Goal: Transaction & Acquisition: Download file/media

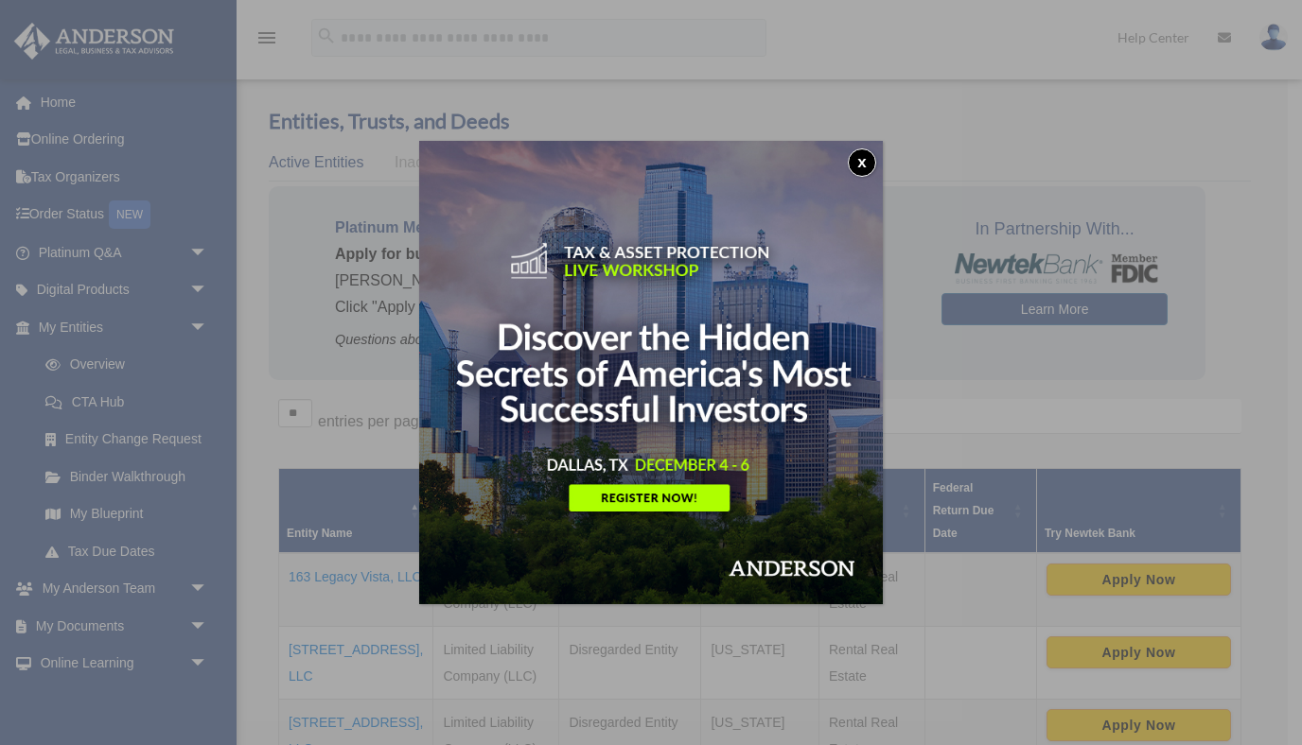
click at [865, 155] on button "x" at bounding box center [862, 163] width 28 height 28
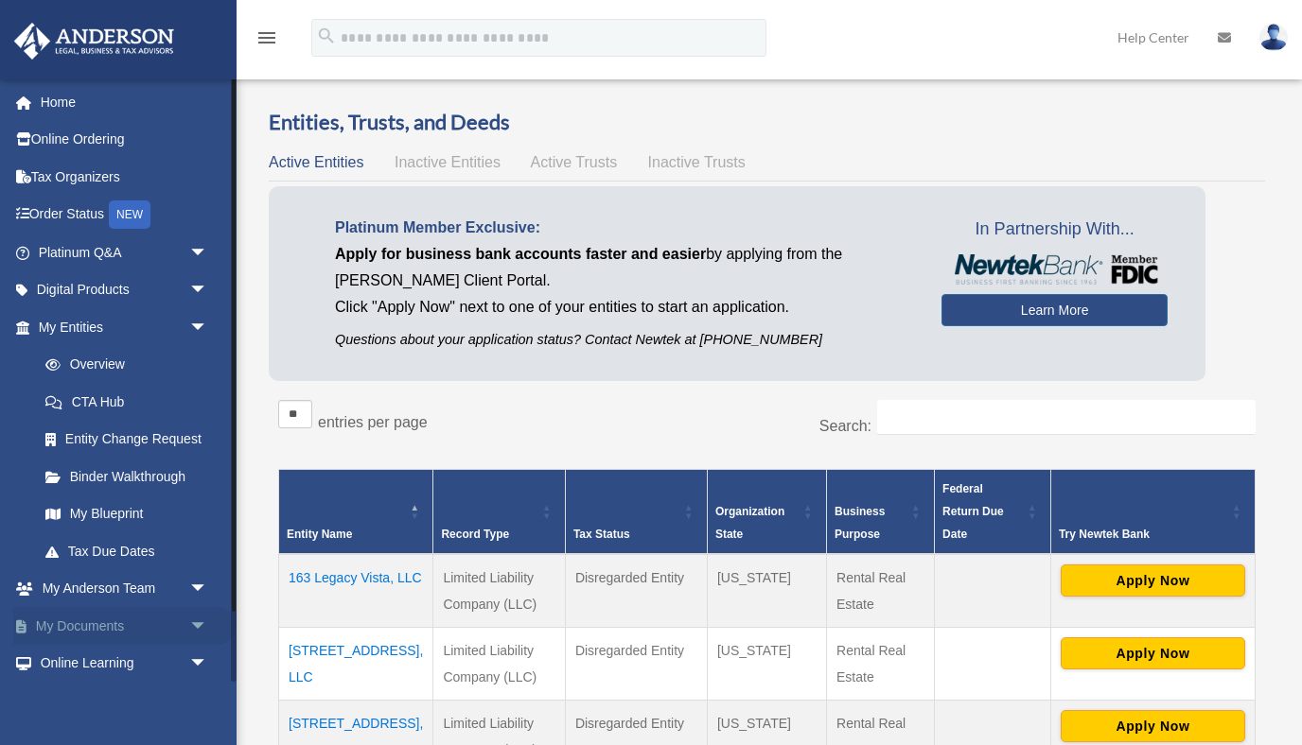
click at [200, 626] on span "arrow_drop_down" at bounding box center [208, 626] width 38 height 39
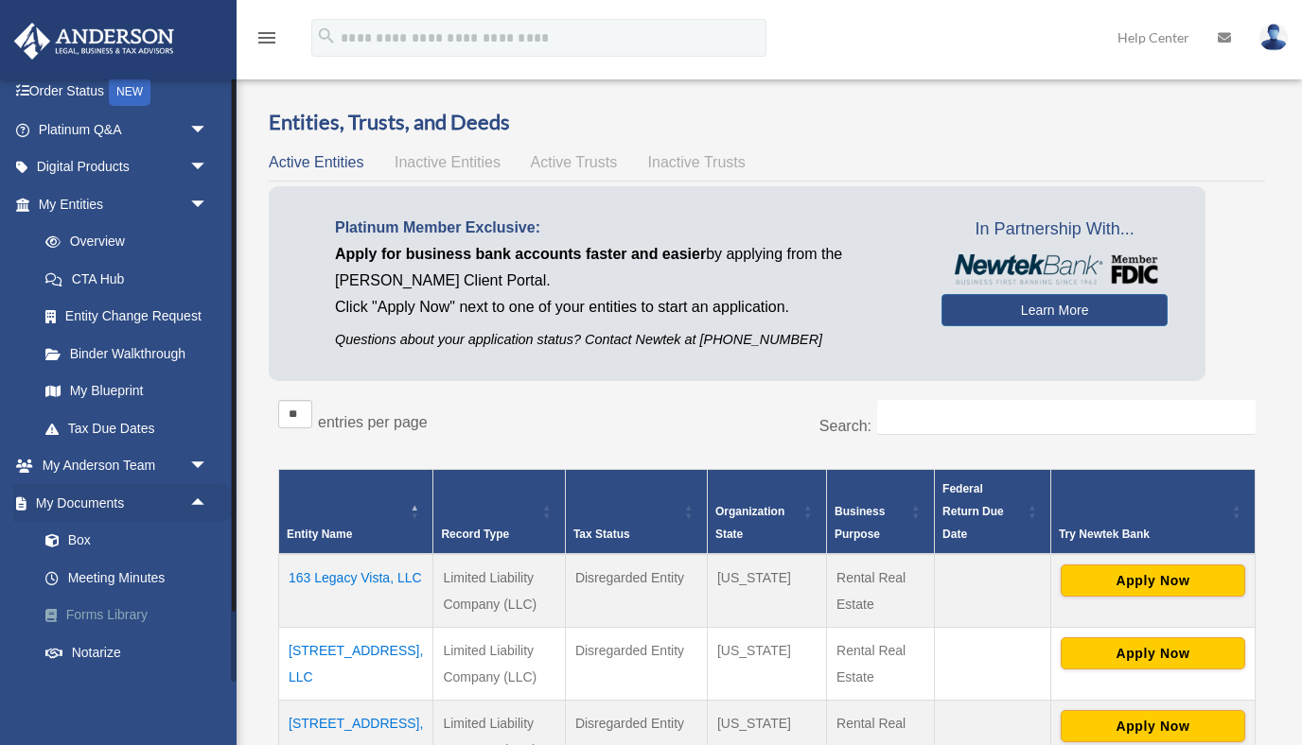
scroll to position [135, 0]
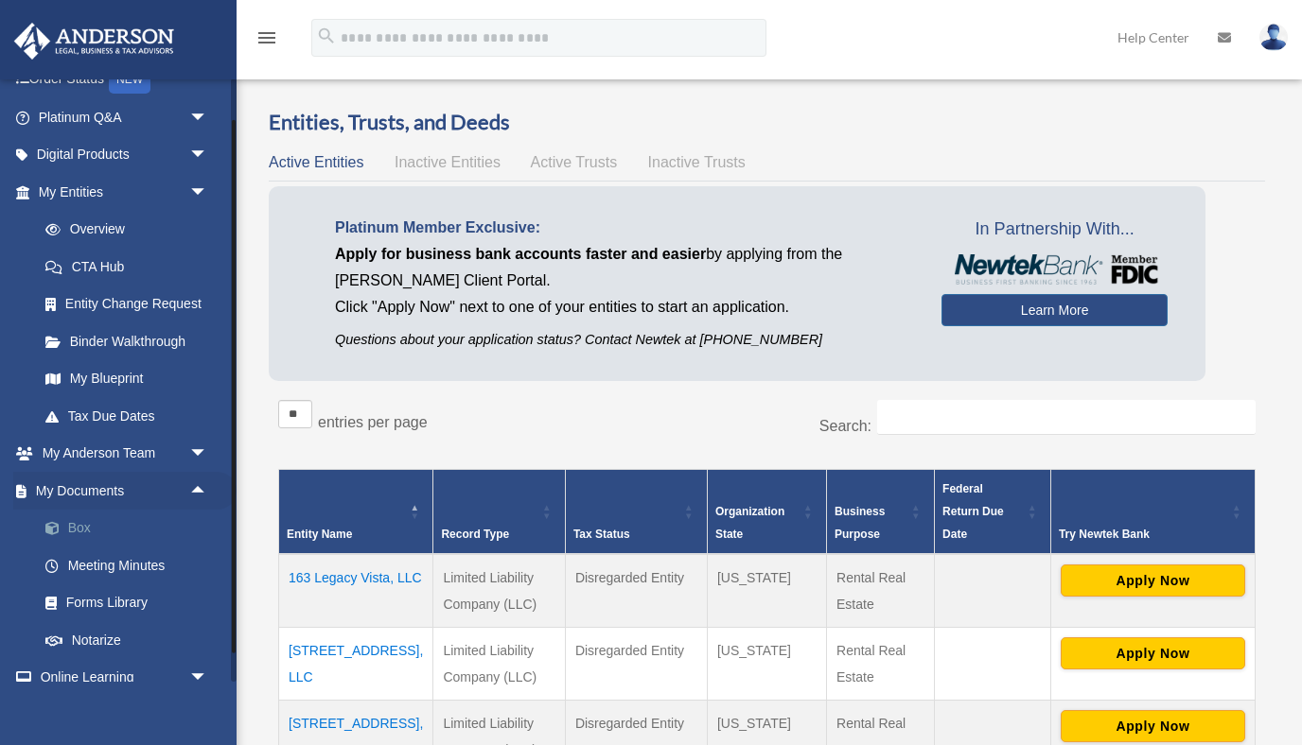
click at [90, 531] on link "Box" at bounding box center [131, 529] width 210 height 38
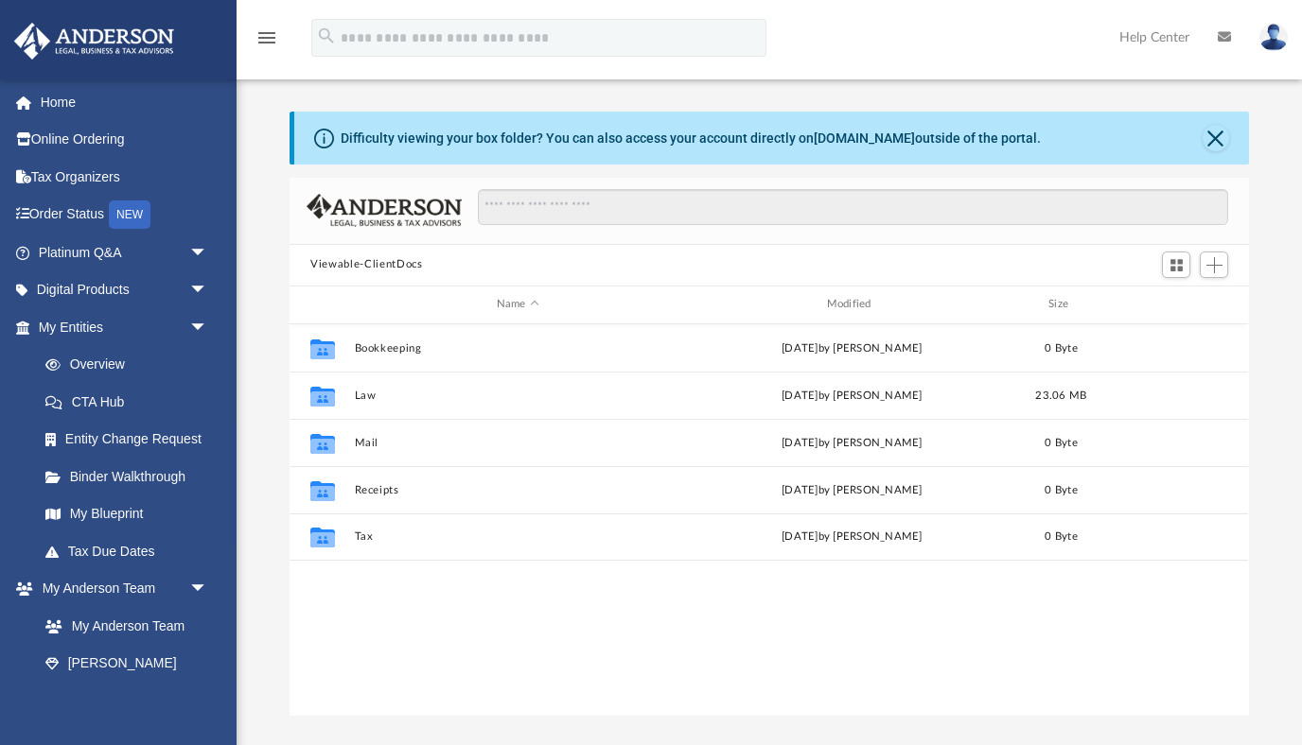
scroll to position [429, 958]
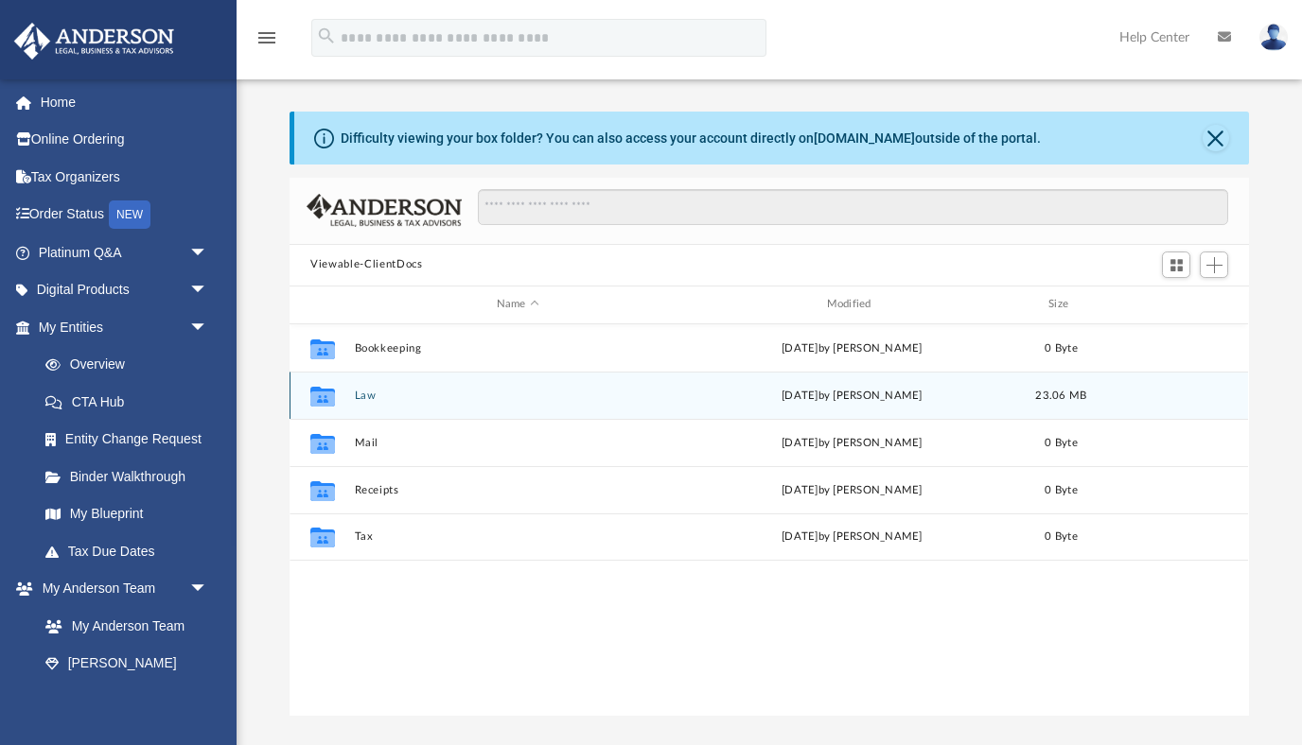
click at [364, 394] on button "Law" at bounding box center [518, 395] width 326 height 12
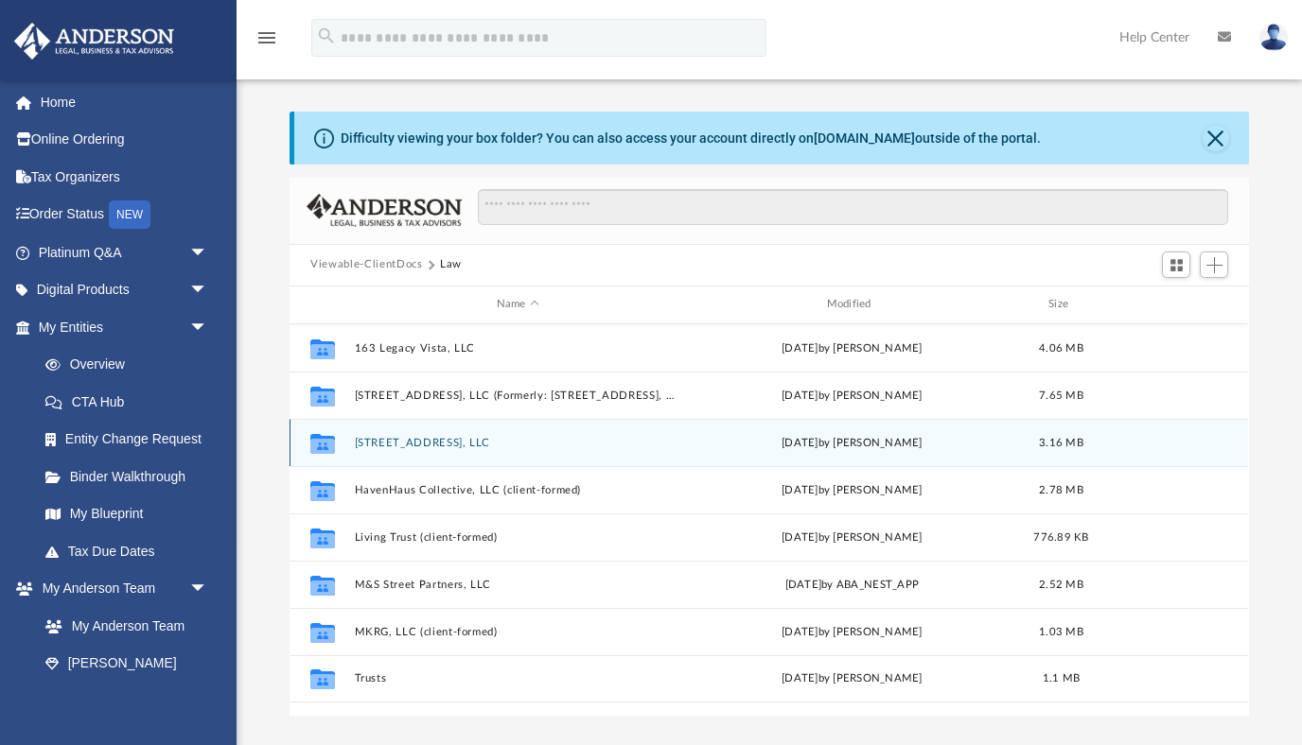
click at [474, 441] on button "[STREET_ADDRESS], LLC" at bounding box center [518, 442] width 326 height 12
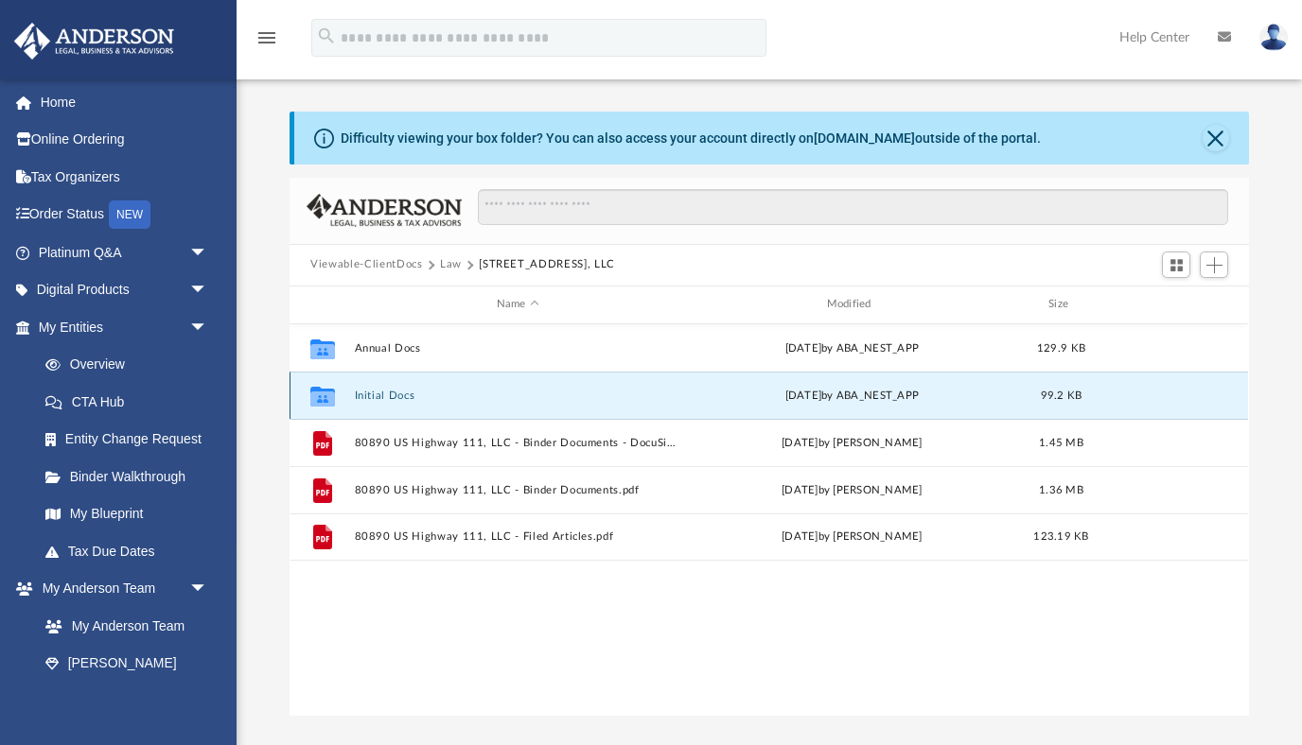
click at [392, 397] on button "Initial Docs" at bounding box center [518, 395] width 326 height 12
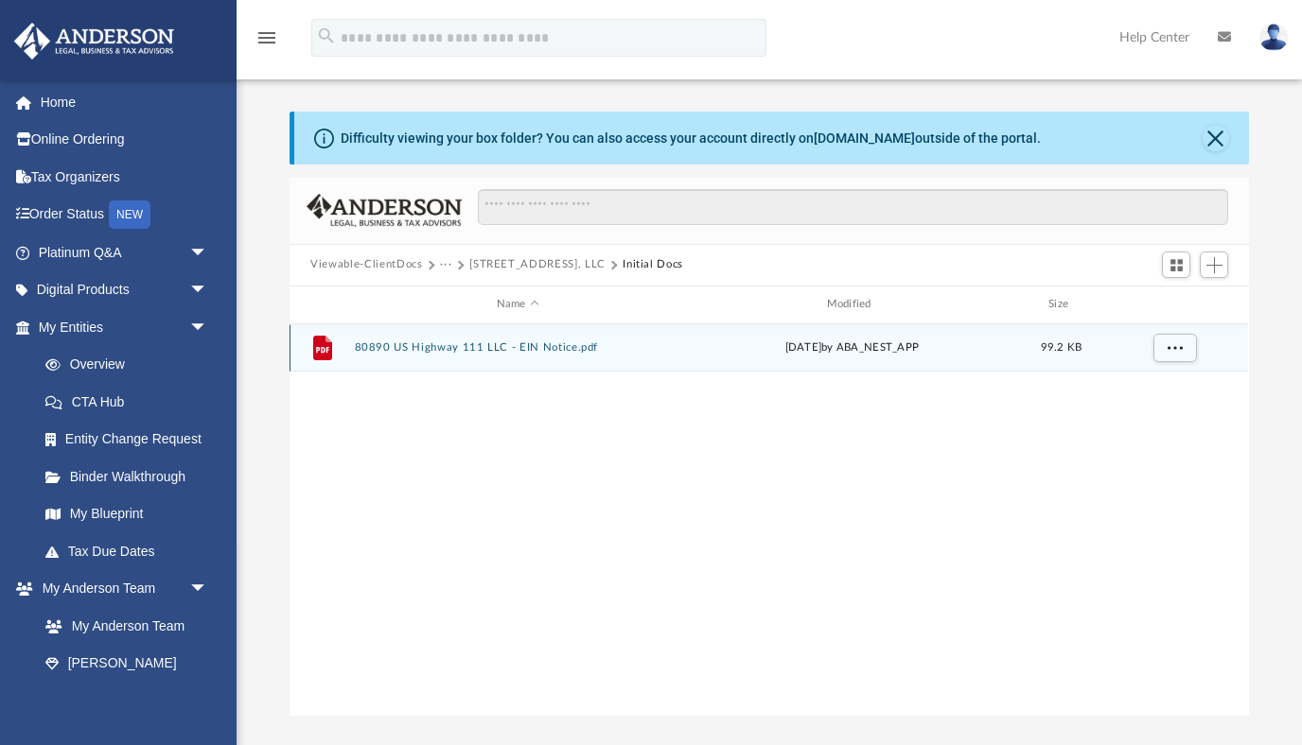
click at [420, 350] on button "80890 US Highway 111 LLC - EIN Notice.pdf" at bounding box center [518, 348] width 326 height 12
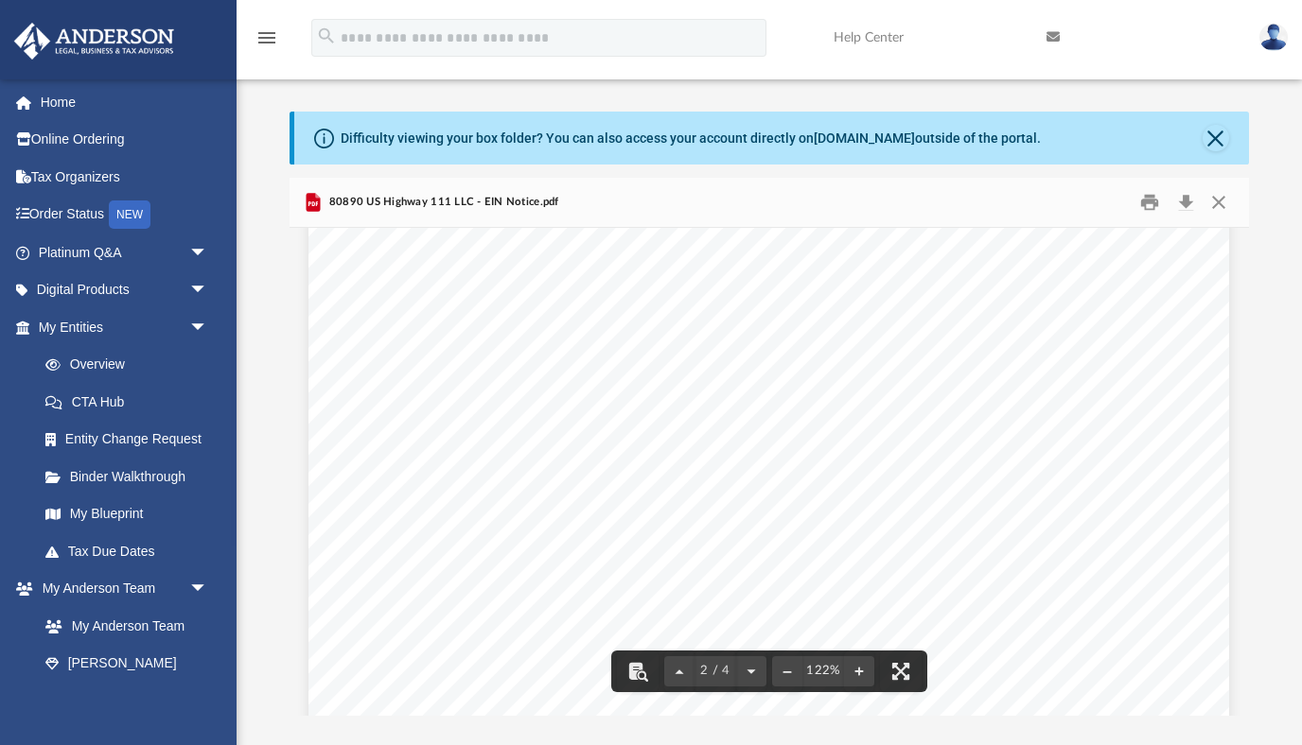
scroll to position [1718, 0]
click at [1218, 194] on button "Close" at bounding box center [1218, 201] width 34 height 29
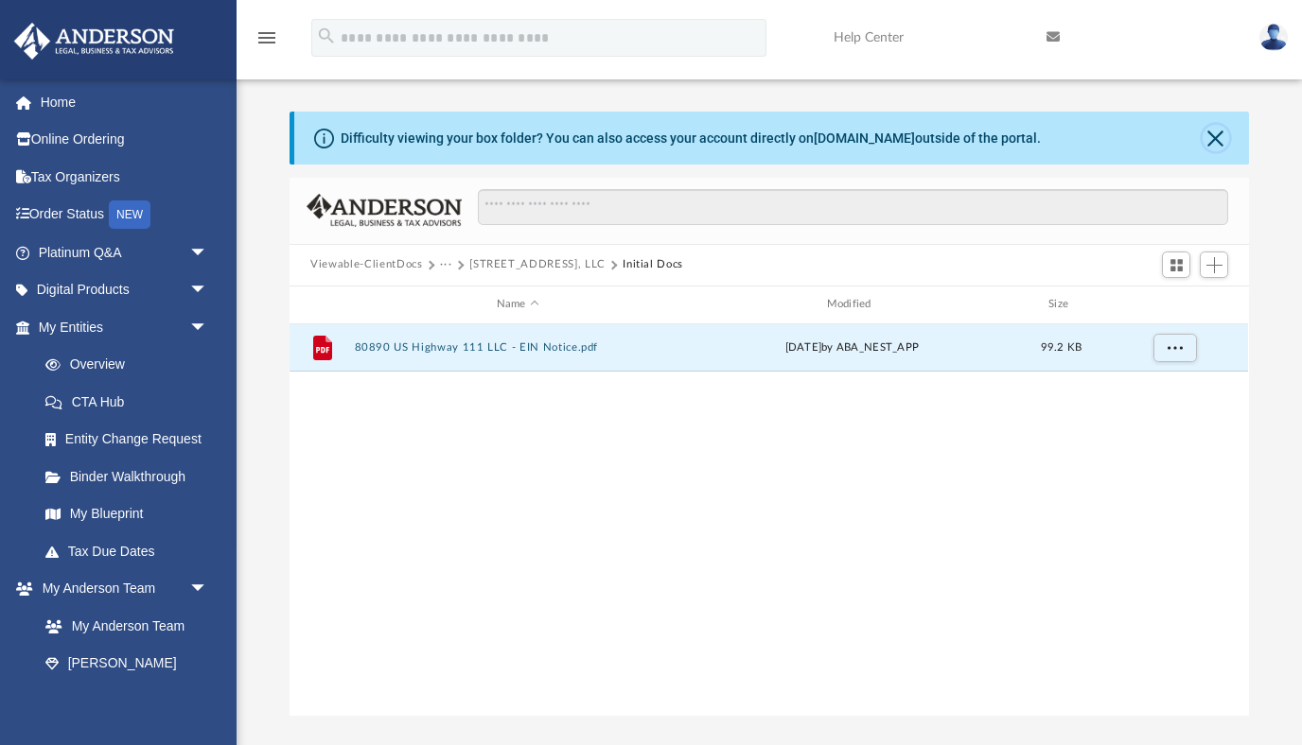
click at [1216, 133] on button "Close" at bounding box center [1215, 138] width 26 height 26
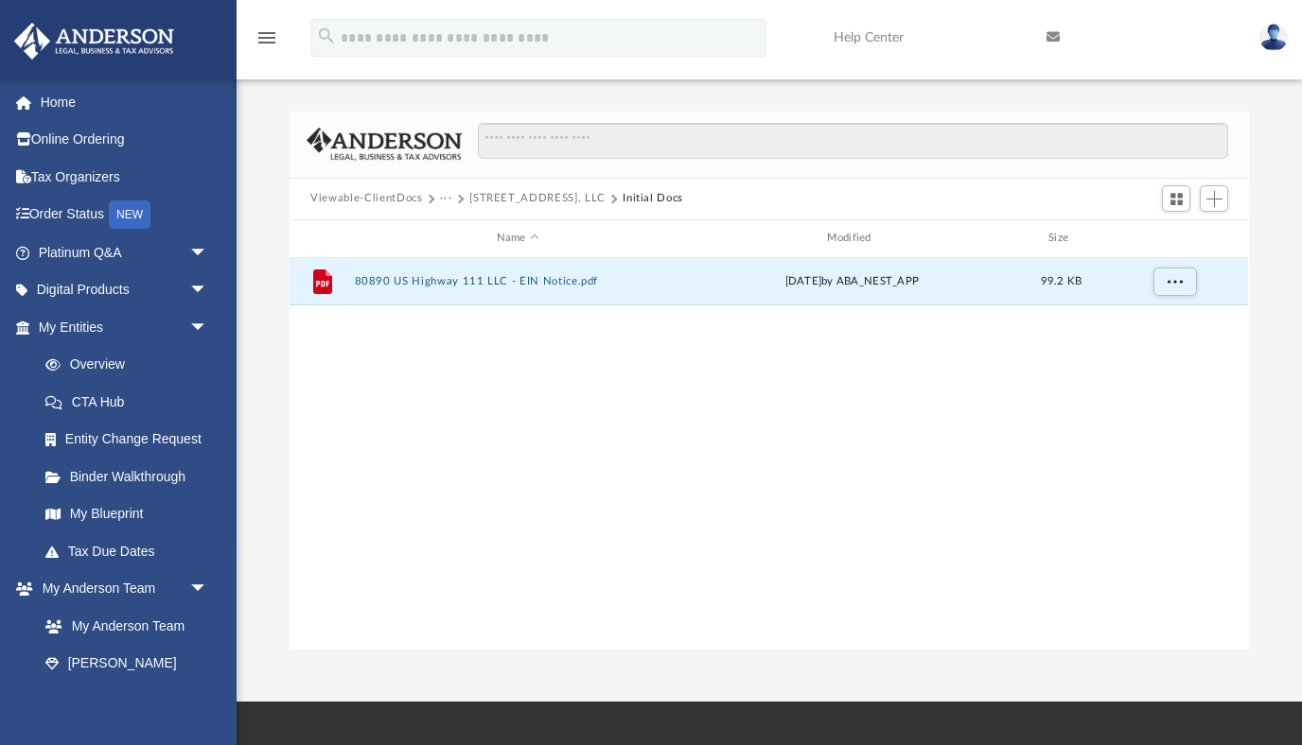
click at [512, 199] on button "[STREET_ADDRESS], LLC" at bounding box center [537, 198] width 136 height 17
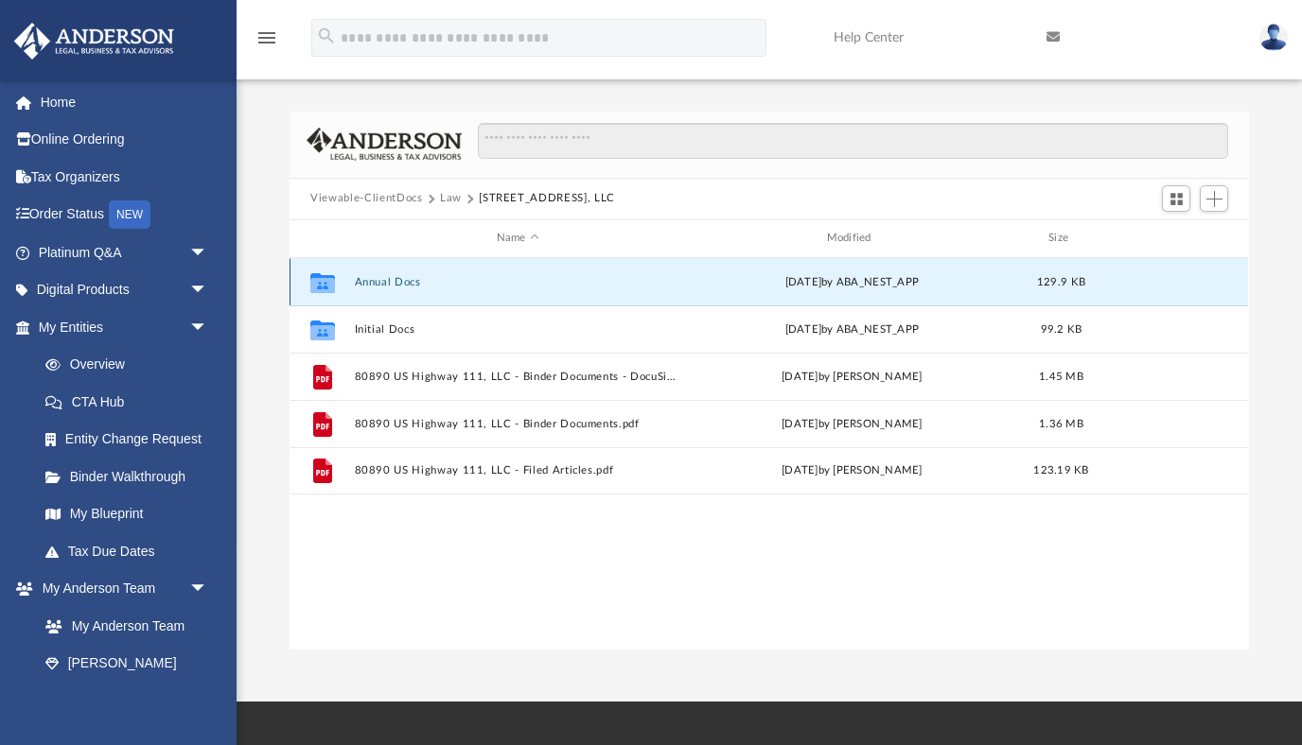
click at [389, 284] on button "Annual Docs" at bounding box center [518, 281] width 326 height 12
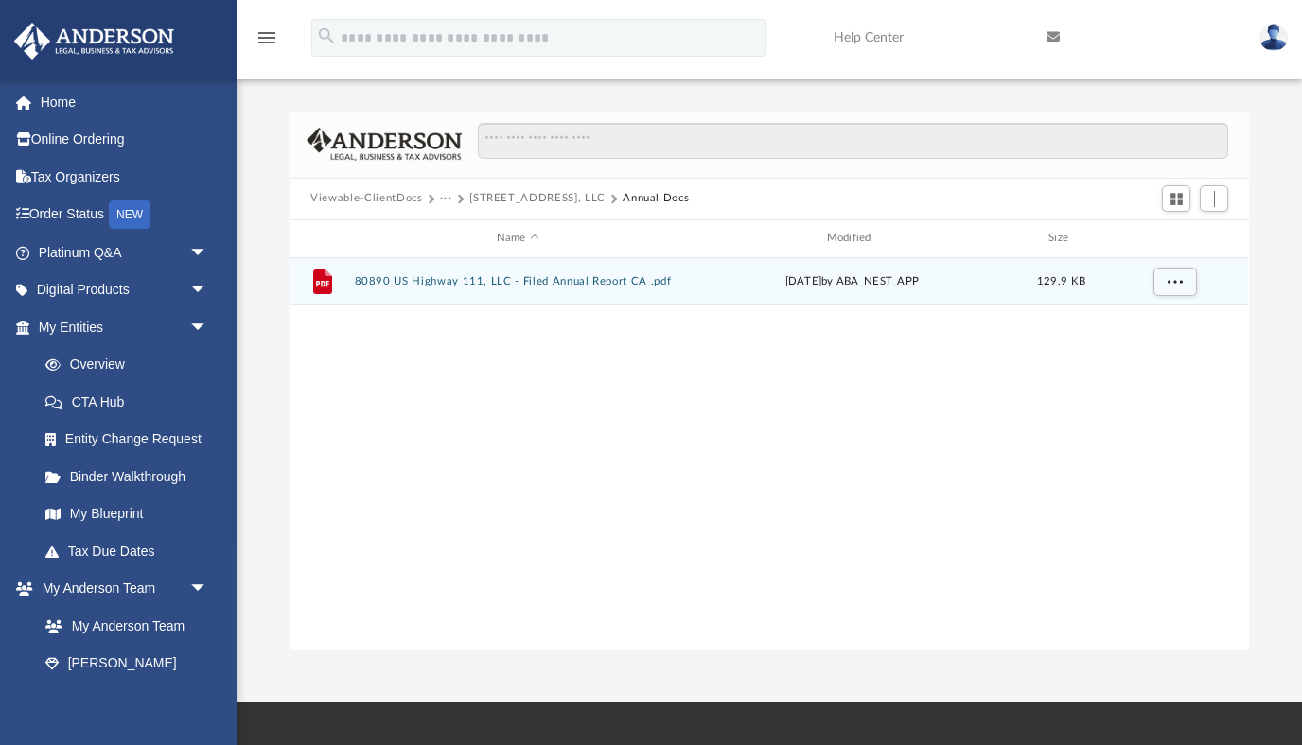
click at [541, 282] on button "80890 US Highway 111, LLC - Filed Annual Report CA .pdf" at bounding box center [518, 281] width 326 height 12
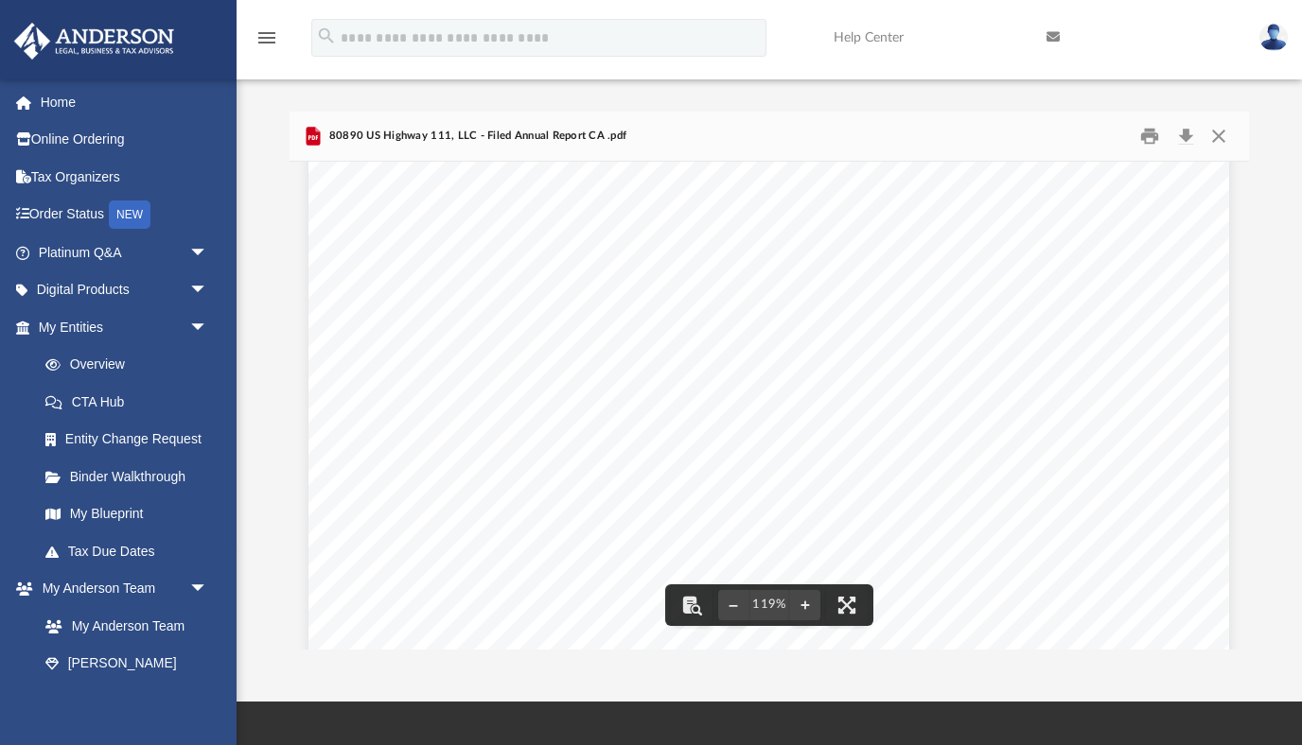
scroll to position [587, 0]
click at [1227, 134] on button "Close" at bounding box center [1218, 135] width 34 height 29
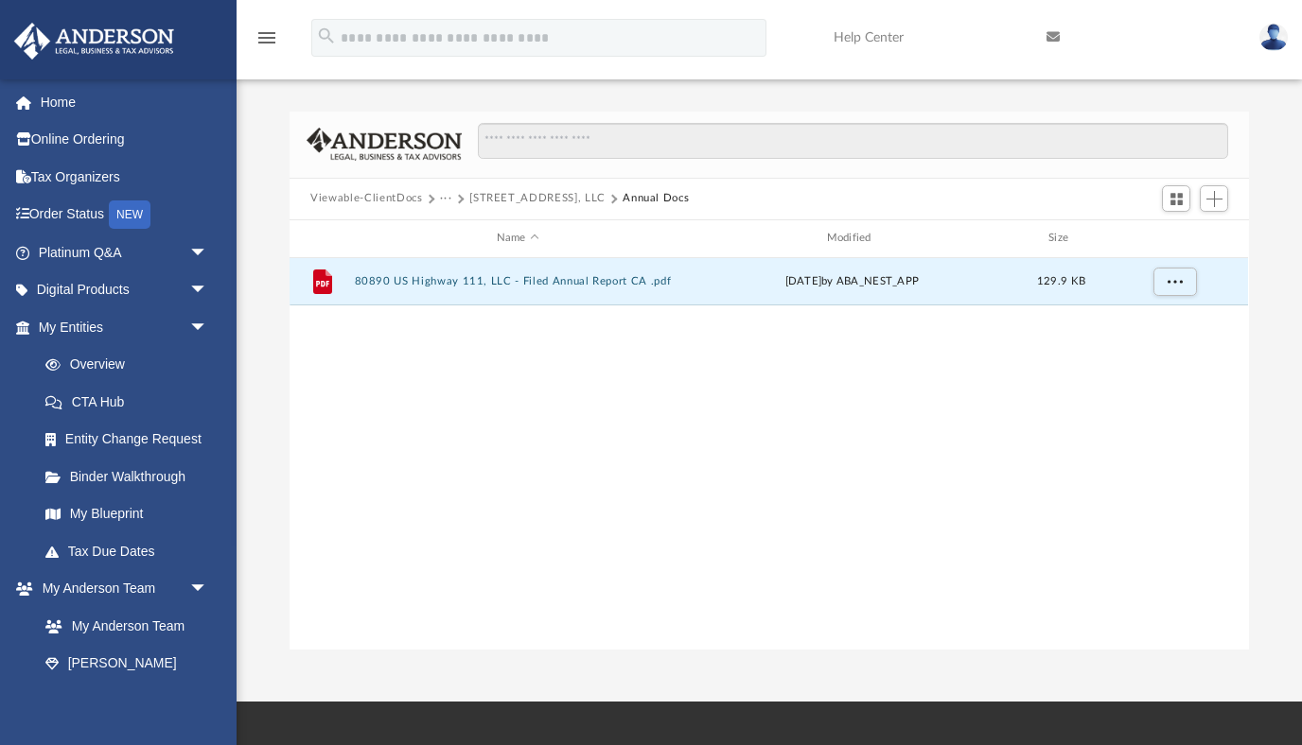
click at [541, 198] on button "[STREET_ADDRESS], LLC" at bounding box center [537, 198] width 136 height 17
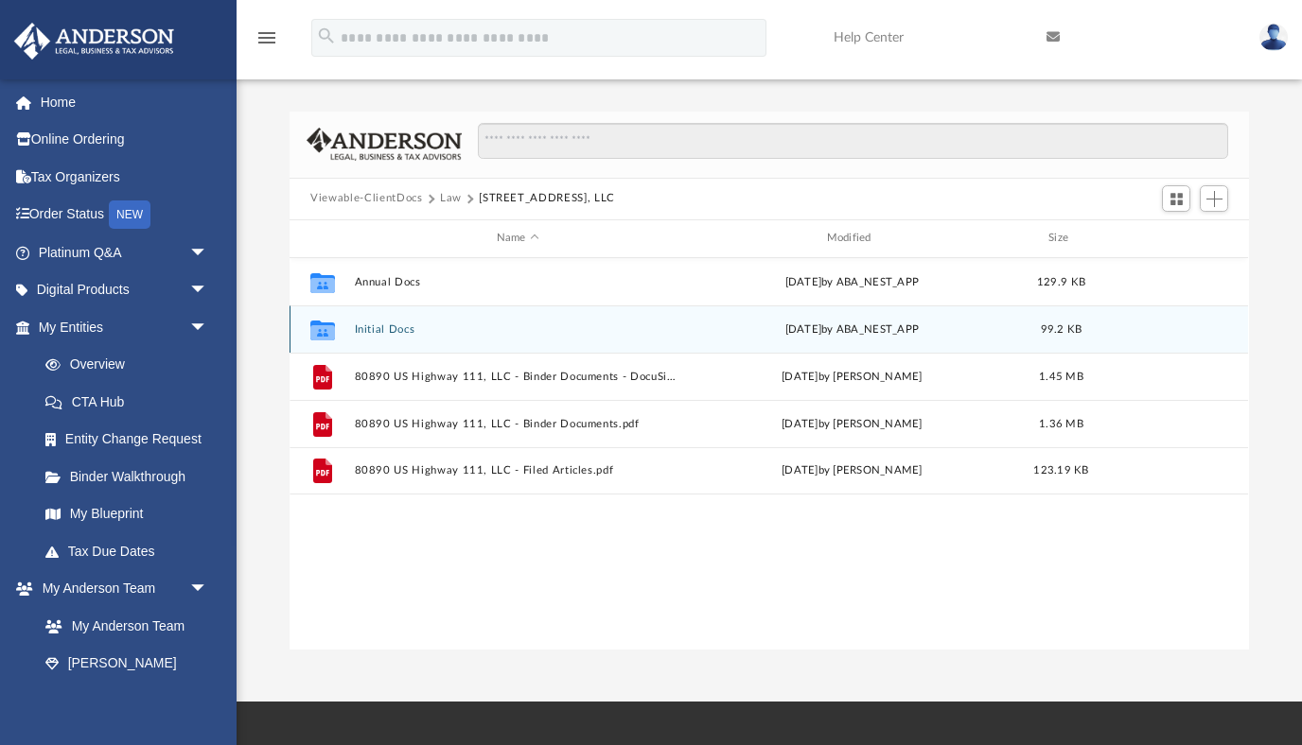
click at [391, 320] on div "Collaborated Folder Initial Docs [DATE] by ABA_NEST_APP 99.2 KB" at bounding box center [768, 329] width 958 height 47
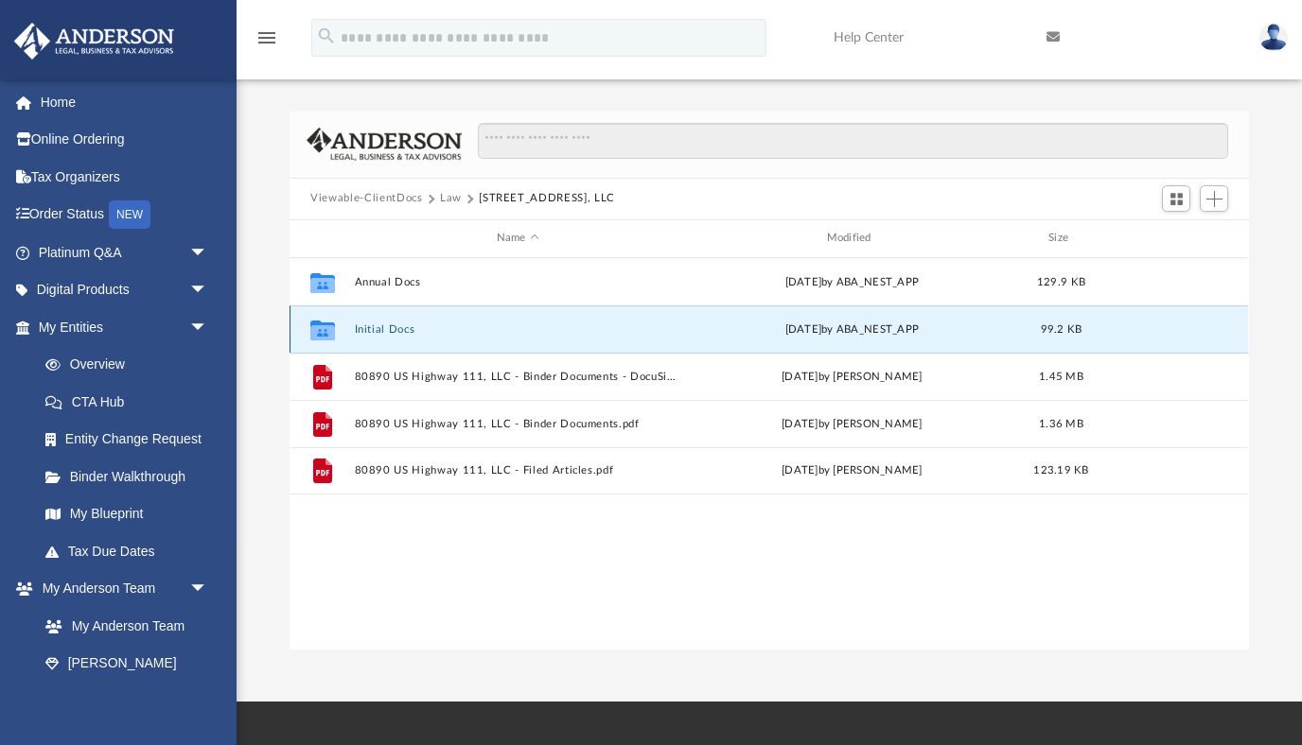
click at [390, 331] on button "Initial Docs" at bounding box center [518, 329] width 326 height 12
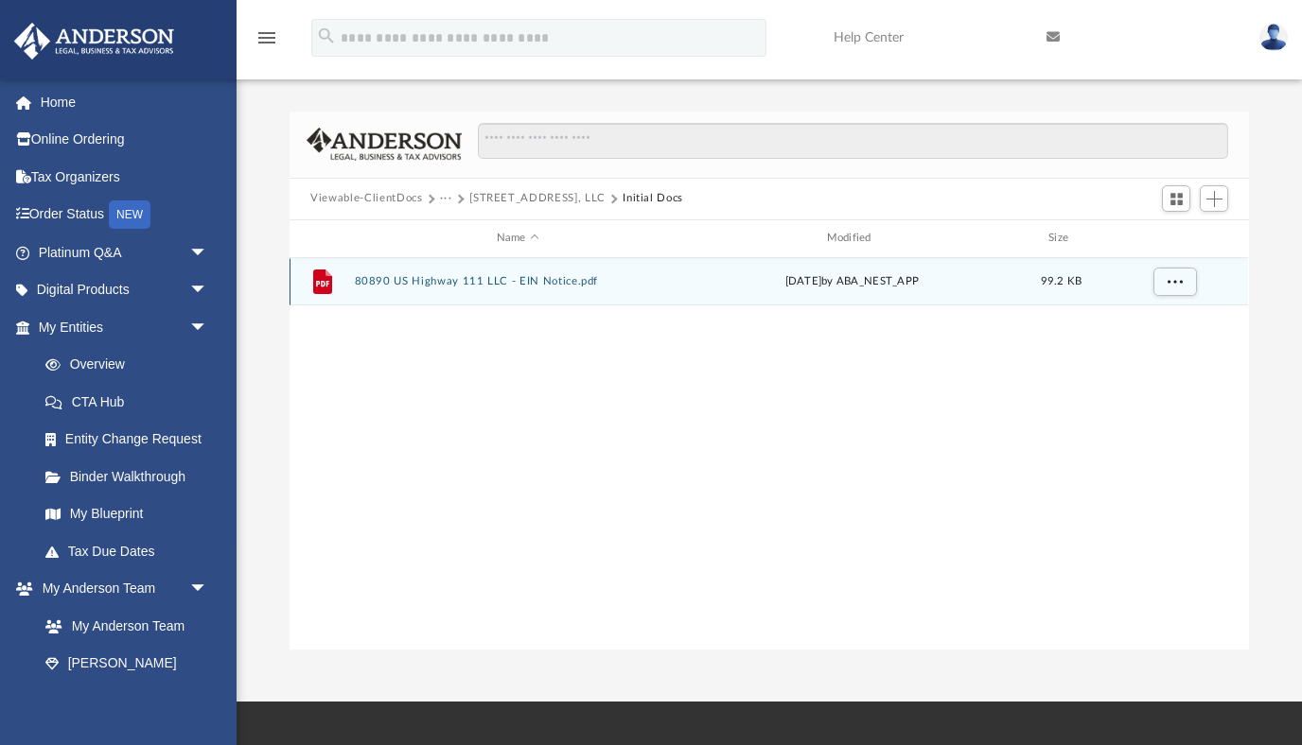
click at [550, 282] on button "80890 US Highway 111 LLC - EIN Notice.pdf" at bounding box center [518, 281] width 326 height 12
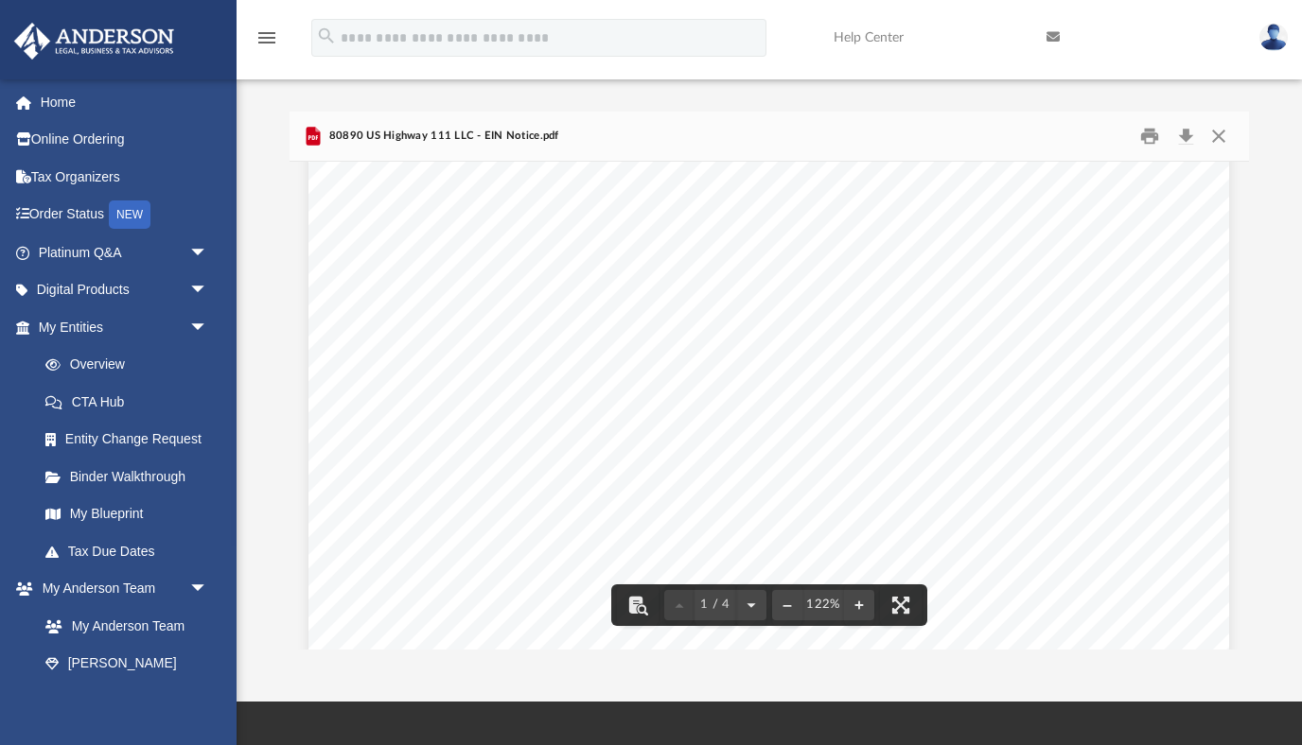
scroll to position [0, 0]
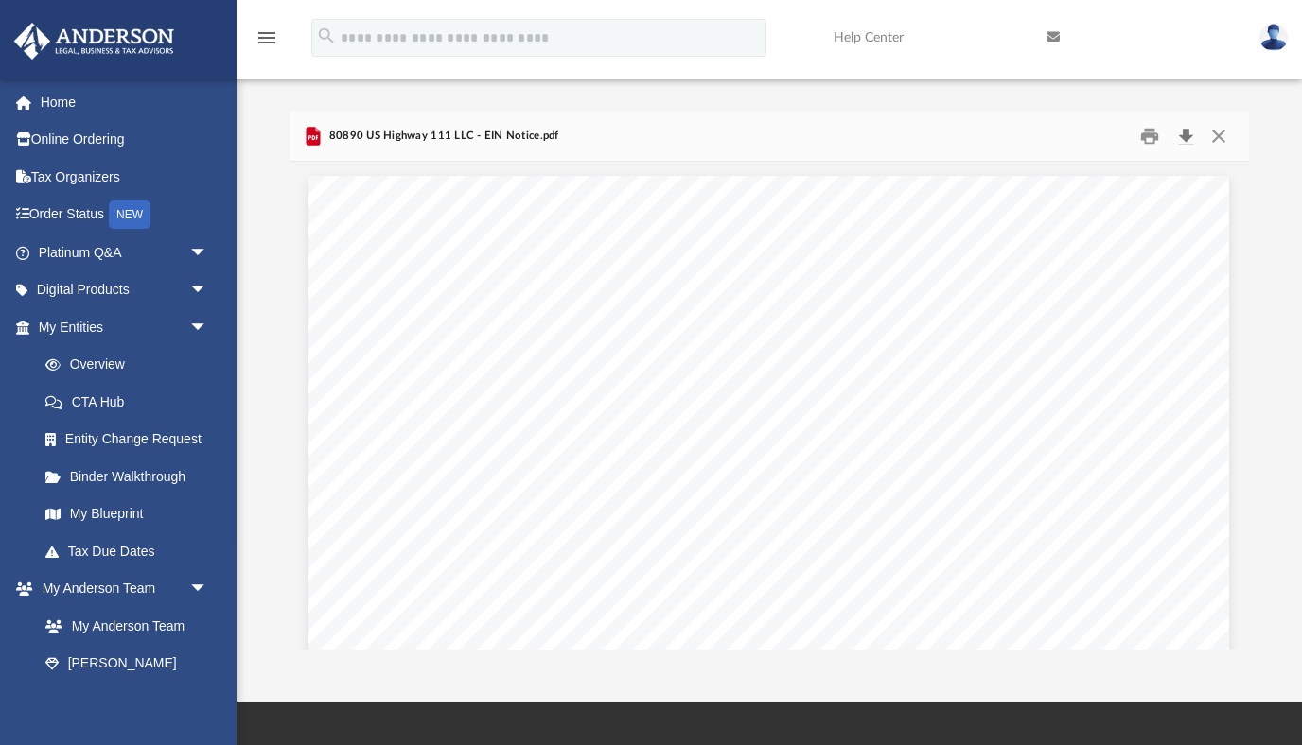
click at [1183, 133] on button "Download" at bounding box center [1185, 135] width 34 height 29
